Goal: Information Seeking & Learning: Learn about a topic

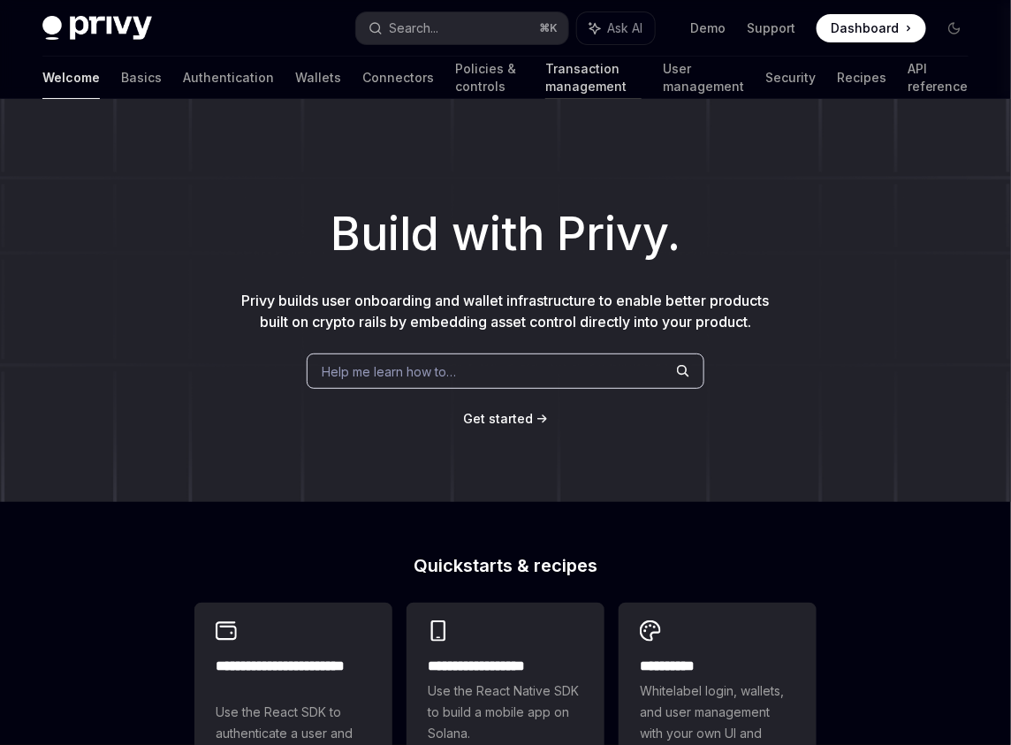
click at [545, 86] on link "Transaction management" at bounding box center [593, 78] width 96 height 42
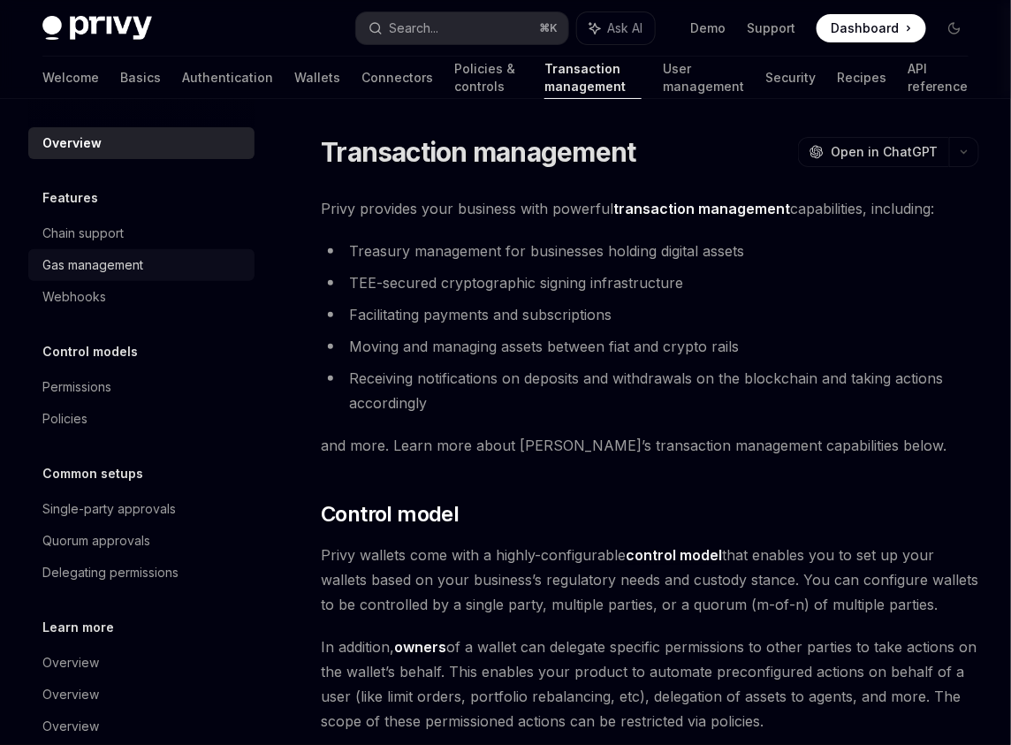
click at [140, 271] on div "Gas management" at bounding box center [92, 264] width 101 height 21
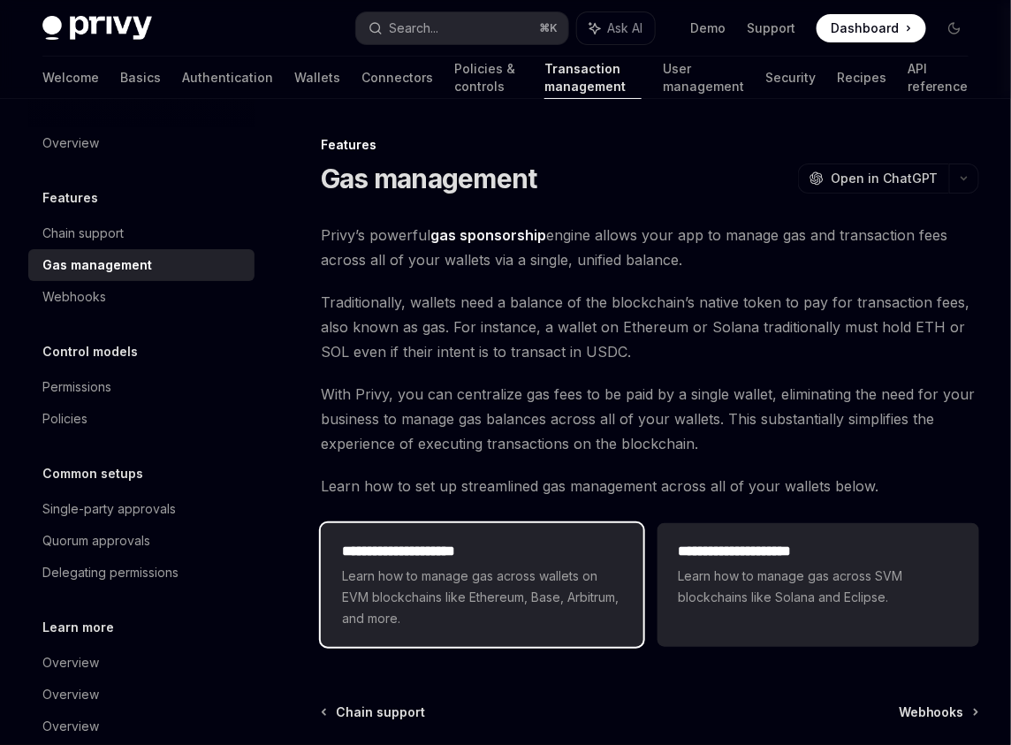
click at [537, 579] on span "Learn how to manage gas across wallets on EVM blockchains like Ethereum, Base, …" at bounding box center [481, 597] width 279 height 64
type textarea "*"
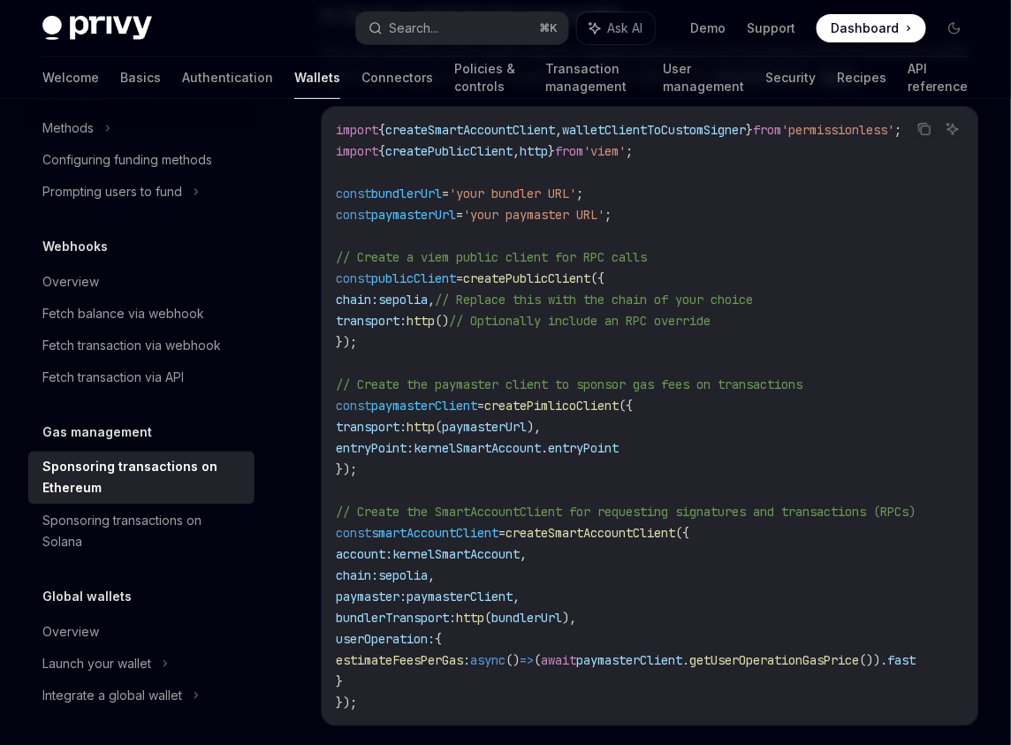
scroll to position [2286, 0]
